Goal: Navigation & Orientation: Find specific page/section

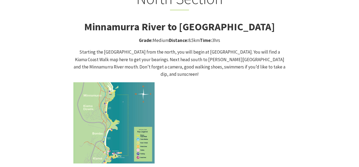
scroll to position [530, 0]
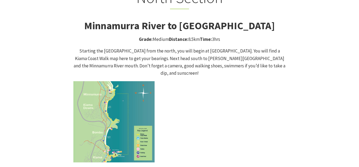
click at [124, 96] on img at bounding box center [113, 121] width 81 height 81
click at [122, 92] on img at bounding box center [113, 121] width 81 height 81
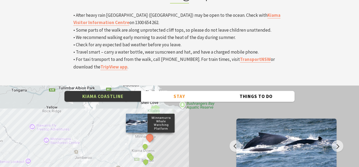
scroll to position [1819, 0]
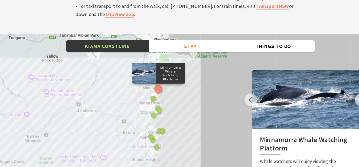
scroll to position [1860, 0]
